Goal: Task Accomplishment & Management: Manage account settings

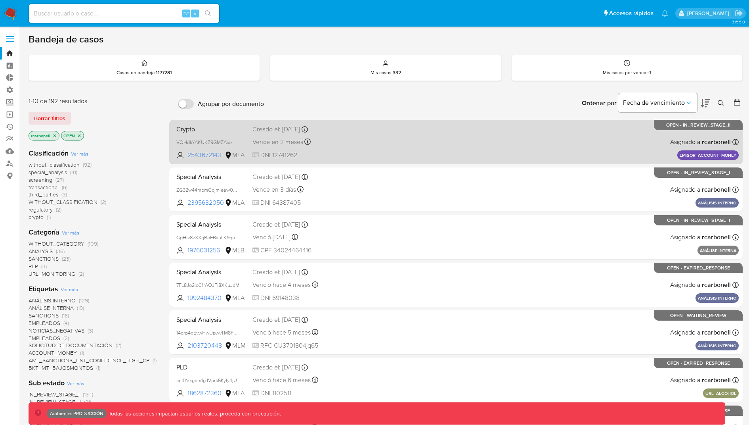
click at [380, 144] on div "Crypto VOHdkYAKUKZ9GMZAixxAuvVb 2543672143 MLA Creado el: [DATE] Creado el: [DA…" at bounding box center [456, 142] width 566 height 40
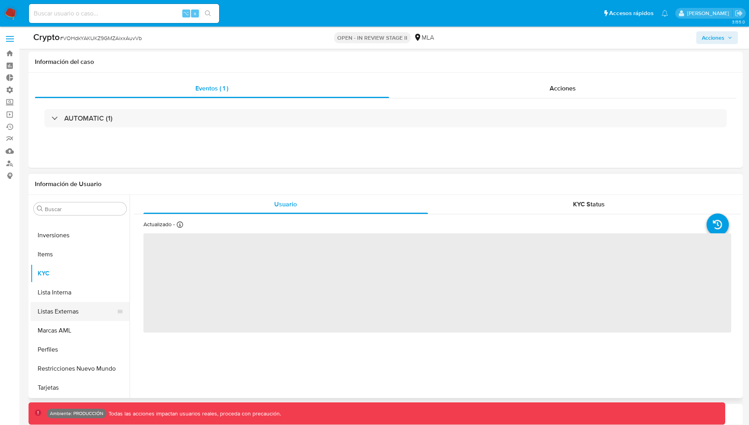
scroll to position [74, 0]
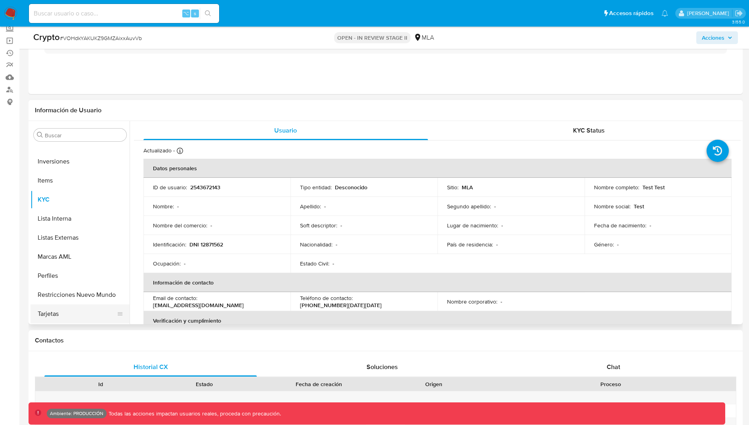
select select "10"
click at [76, 291] on button "Restricciones Nuevo Mundo" at bounding box center [77, 294] width 93 height 19
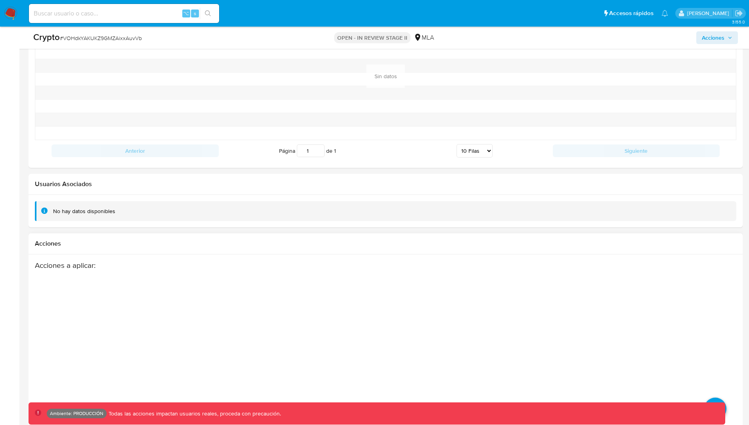
scroll to position [1009, 0]
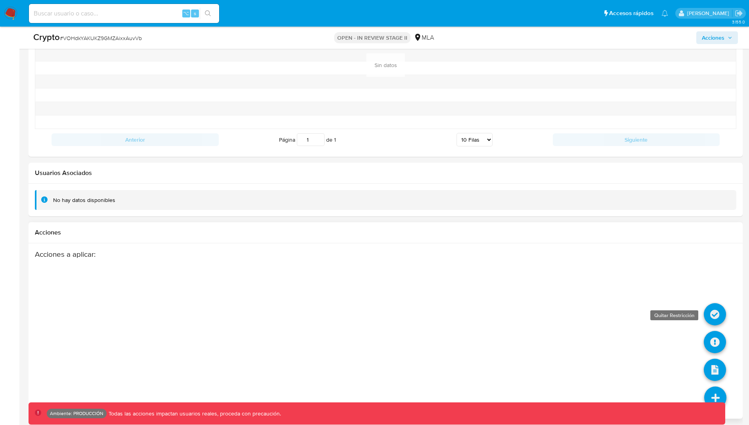
click at [714, 309] on icon at bounding box center [715, 314] width 22 height 22
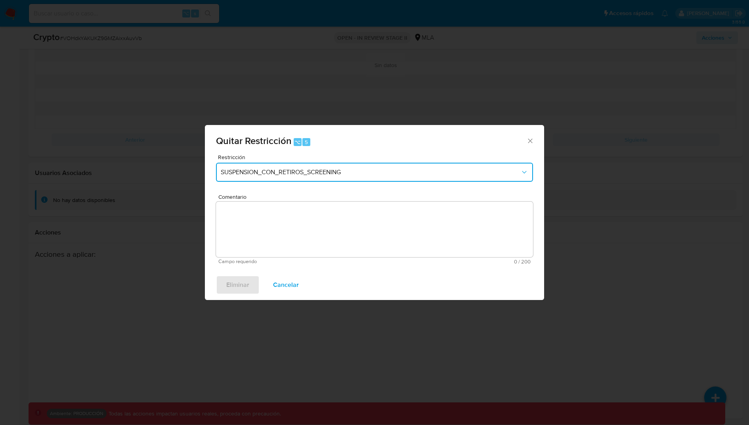
click at [389, 170] on span "SUSPENSION_CON_RETIROS_SCREENING" at bounding box center [371, 172] width 300 height 8
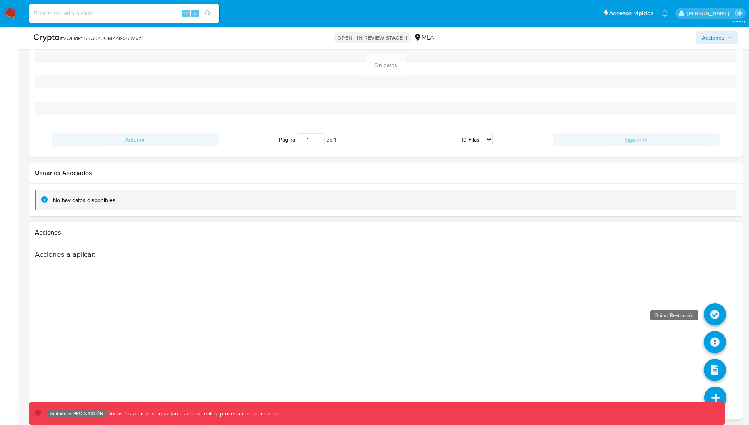
click at [710, 305] on icon at bounding box center [715, 314] width 22 height 22
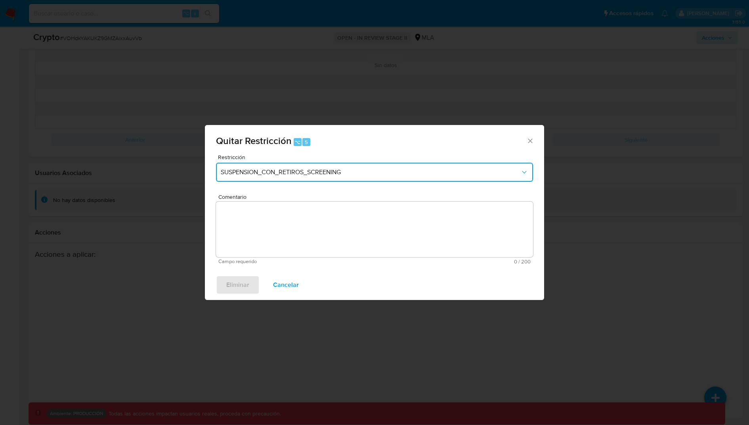
click at [403, 180] on button "SUSPENSION_CON_RETIROS_SCREENING" at bounding box center [374, 172] width 317 height 19
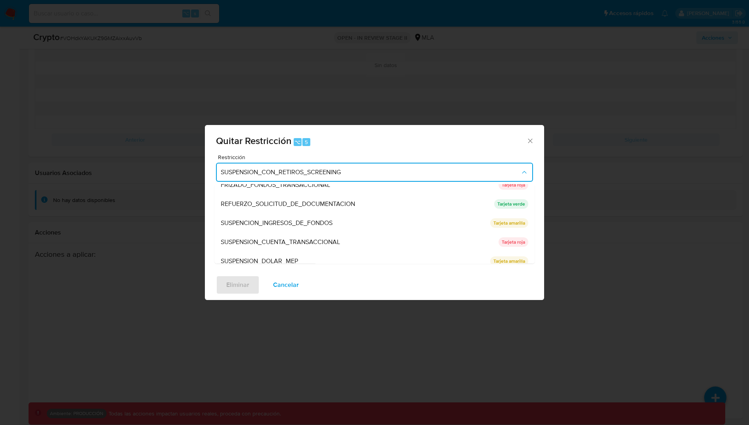
scroll to position [168, 0]
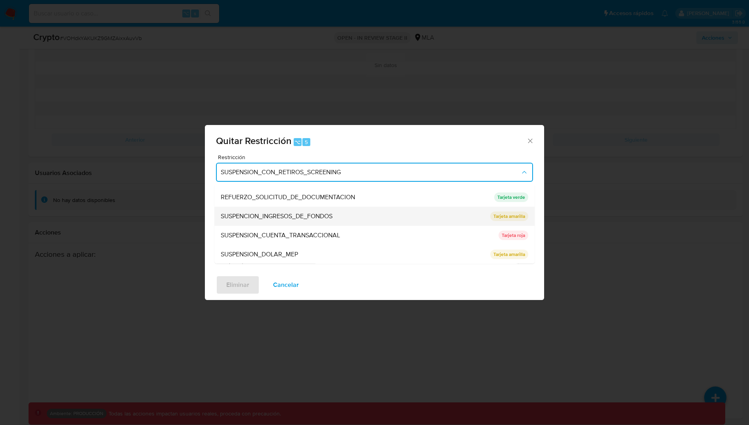
click at [359, 213] on div "SUSPENCION_INGRESOS_DE_FONDOS" at bounding box center [353, 216] width 265 height 19
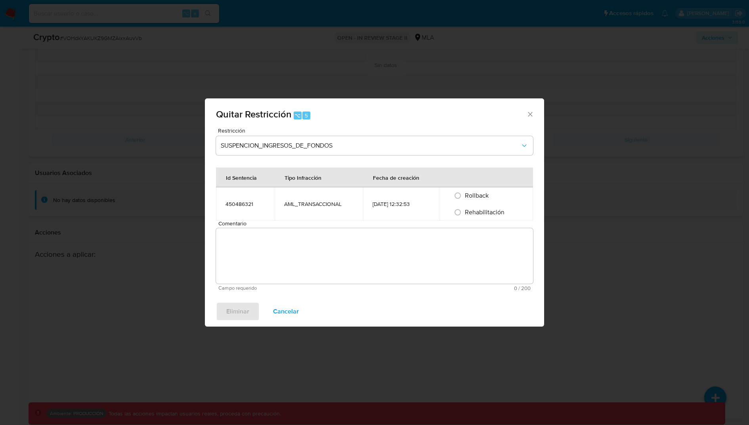
click at [350, 270] on textarea "Comentario" at bounding box center [374, 256] width 317 height 56
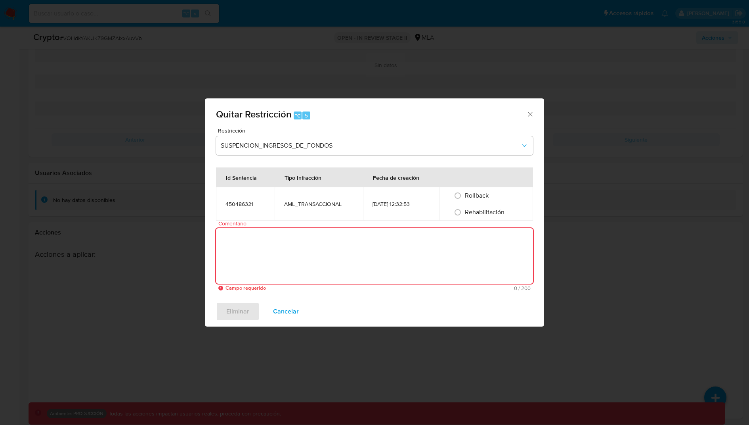
click at [391, 274] on textarea "Comentario" at bounding box center [374, 256] width 317 height 56
click at [236, 204] on div "450486321" at bounding box center [246, 203] width 40 height 7
click at [234, 173] on div "Id Sentencia" at bounding box center [241, 177] width 50 height 19
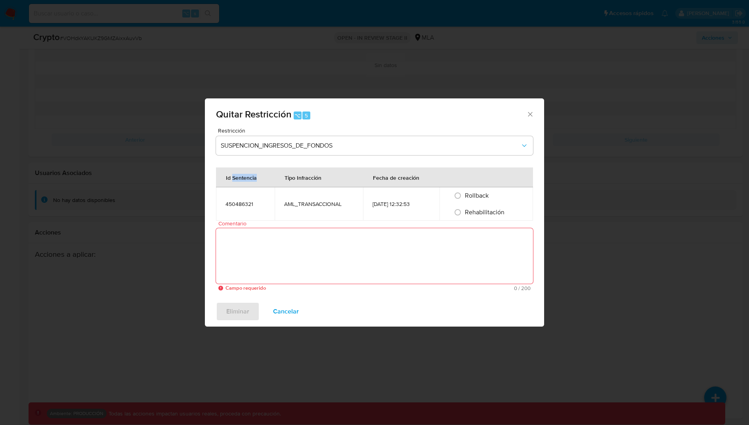
click at [234, 173] on div "Id Sentencia" at bounding box center [241, 177] width 50 height 19
click at [321, 204] on div "AML_TRANSACCIONAL" at bounding box center [318, 203] width 69 height 7
click at [231, 204] on div "450486321" at bounding box center [246, 203] width 40 height 7
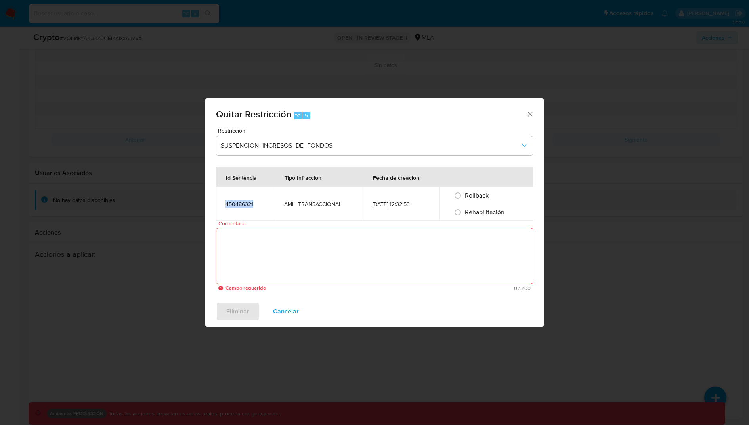
click at [231, 204] on div "450486321" at bounding box center [246, 203] width 40 height 7
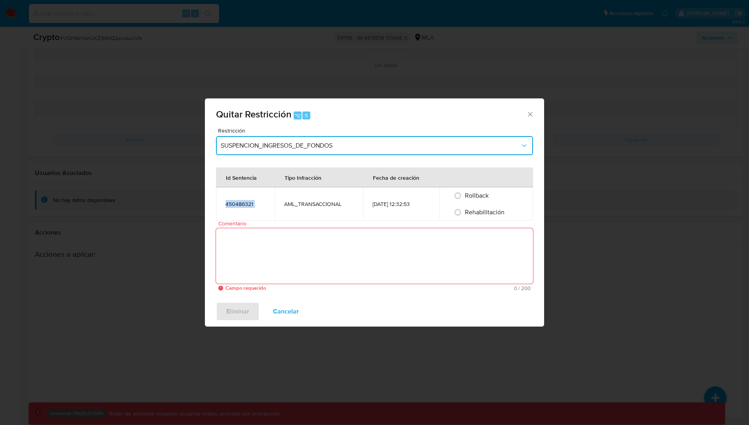
click at [289, 145] on span "SUSPENCION_INGRESOS_DE_FONDOS" at bounding box center [371, 146] width 300 height 8
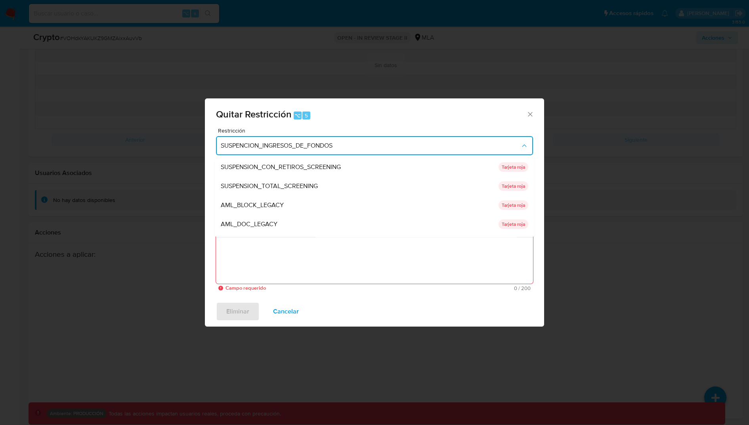
scroll to position [160, 0]
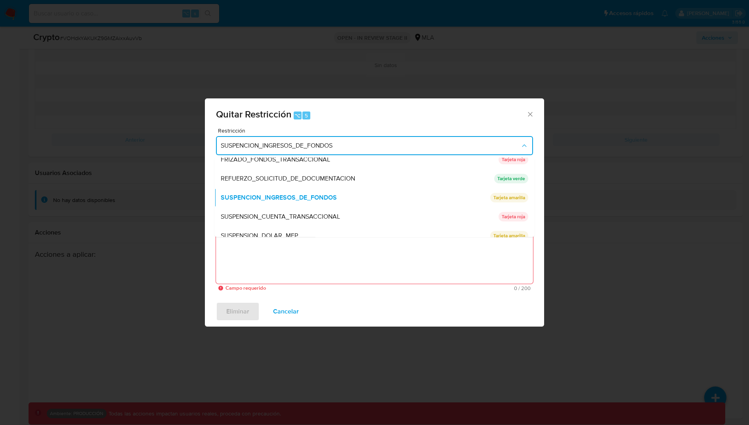
click at [289, 145] on span "SUSPENCION_INGRESOS_DE_FONDOS" at bounding box center [371, 146] width 300 height 8
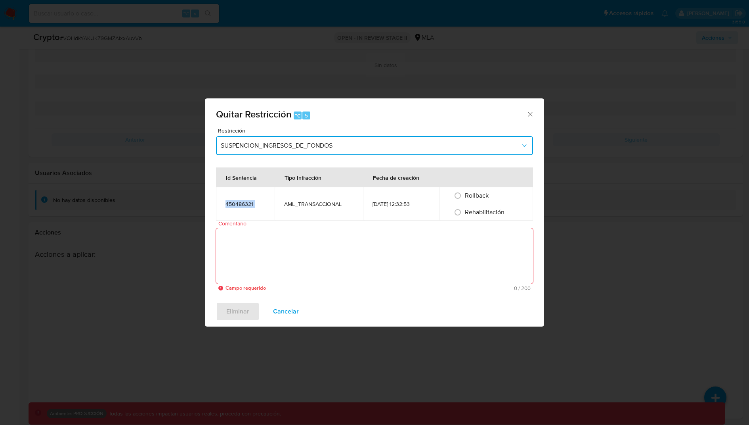
click at [289, 145] on span "SUSPENCION_INGRESOS_DE_FONDOS" at bounding box center [371, 146] width 300 height 8
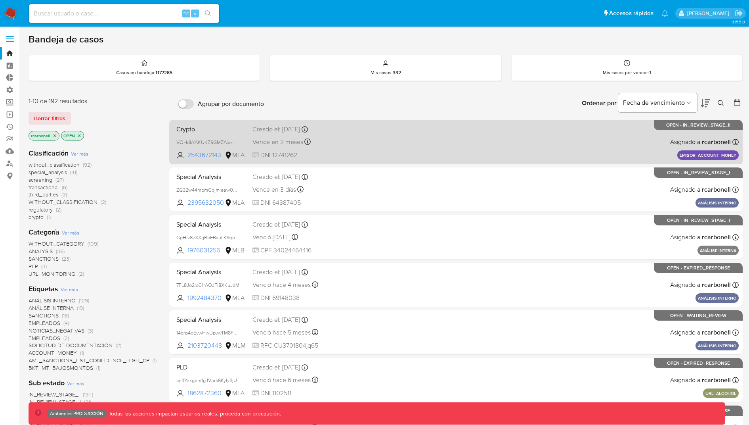
click at [432, 138] on div "Crypto VOHdkYAKUKZ9GMZAixxAuvVb 2543672143 MLA Creado el: [DATE] Creado el: [DA…" at bounding box center [456, 142] width 566 height 40
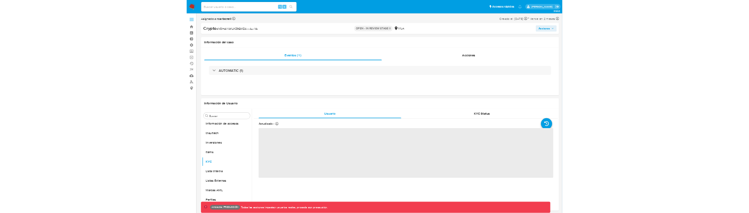
scroll to position [373, 0]
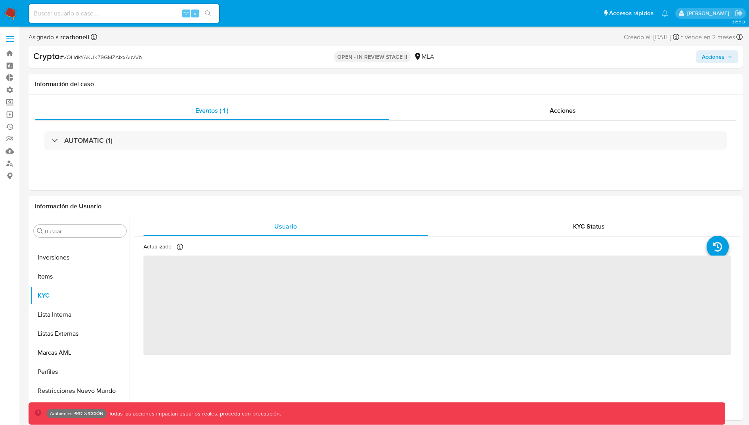
select select "10"
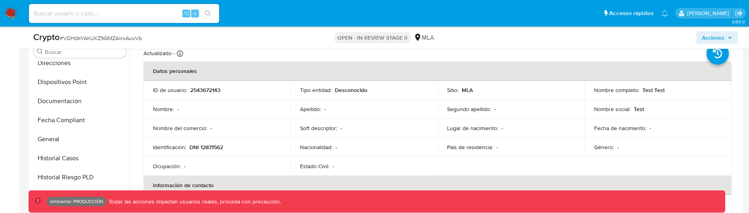
scroll to position [165, 0]
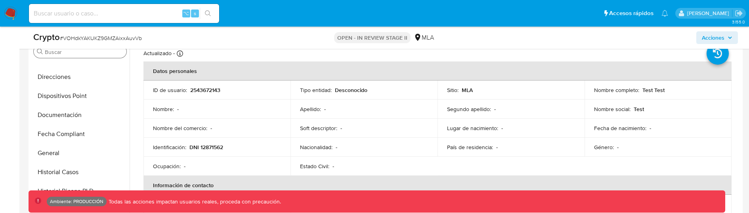
click at [78, 52] on input "Buscar" at bounding box center [84, 51] width 79 height 7
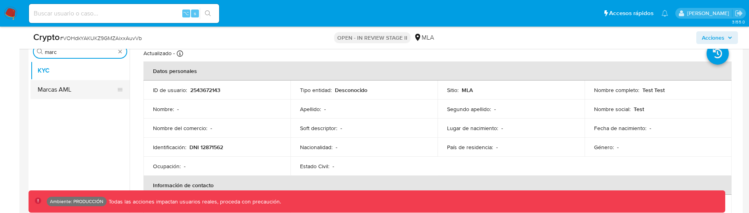
type input "marc"
click at [68, 91] on button "Marcas AML" at bounding box center [77, 89] width 93 height 19
